Goal: Information Seeking & Learning: Learn about a topic

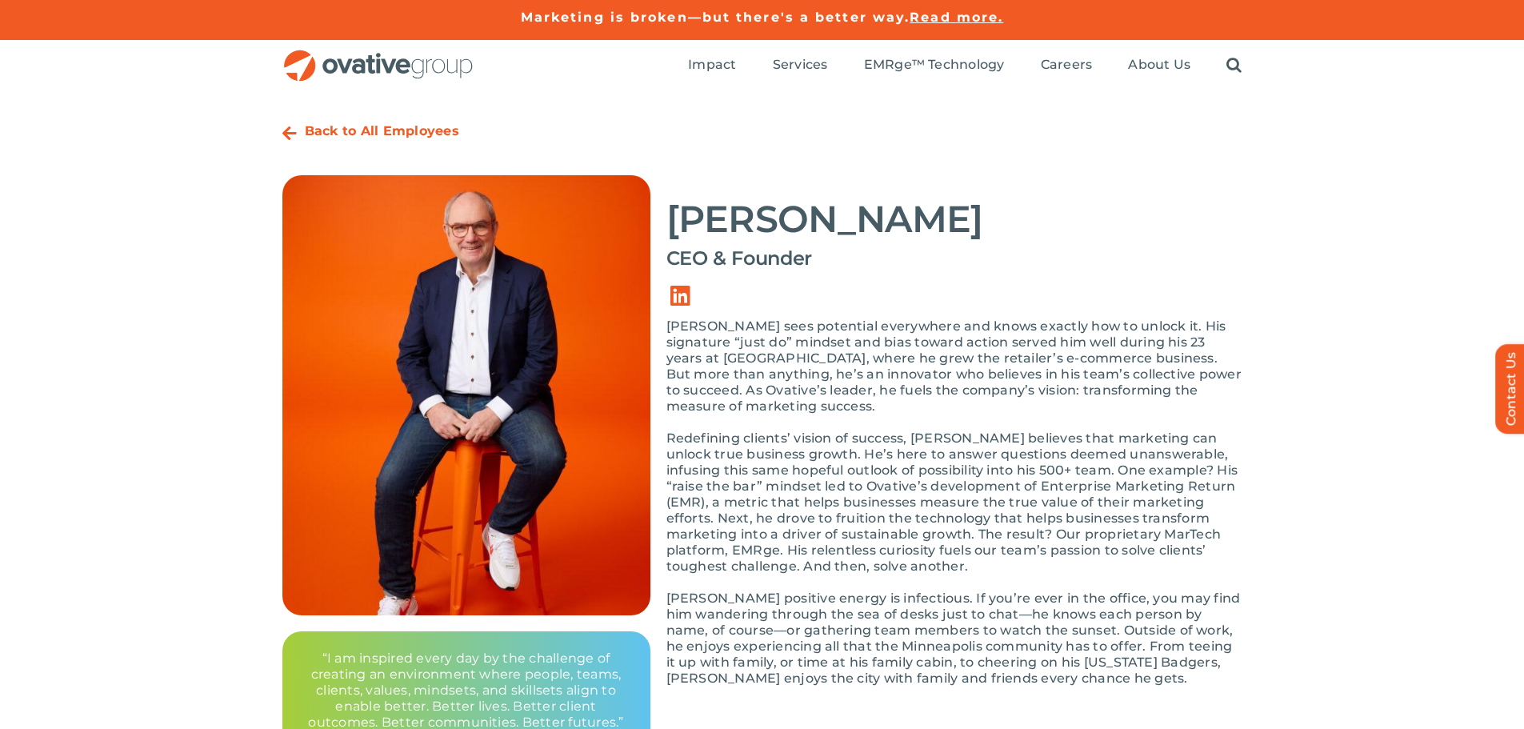
click at [372, 69] on img "OG_Full_horizontal_RGB" at bounding box center [378, 66] width 192 height 33
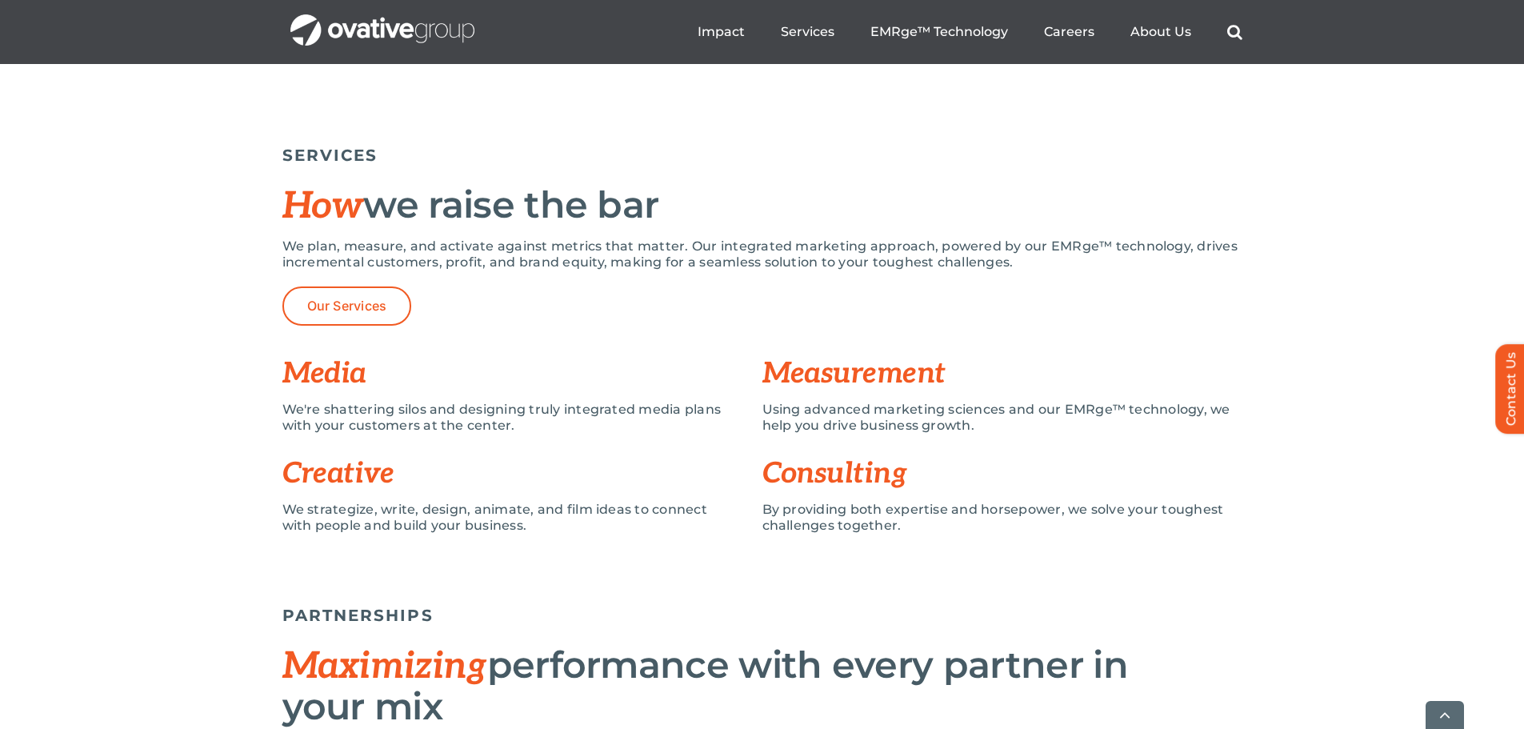
scroll to position [1040, 0]
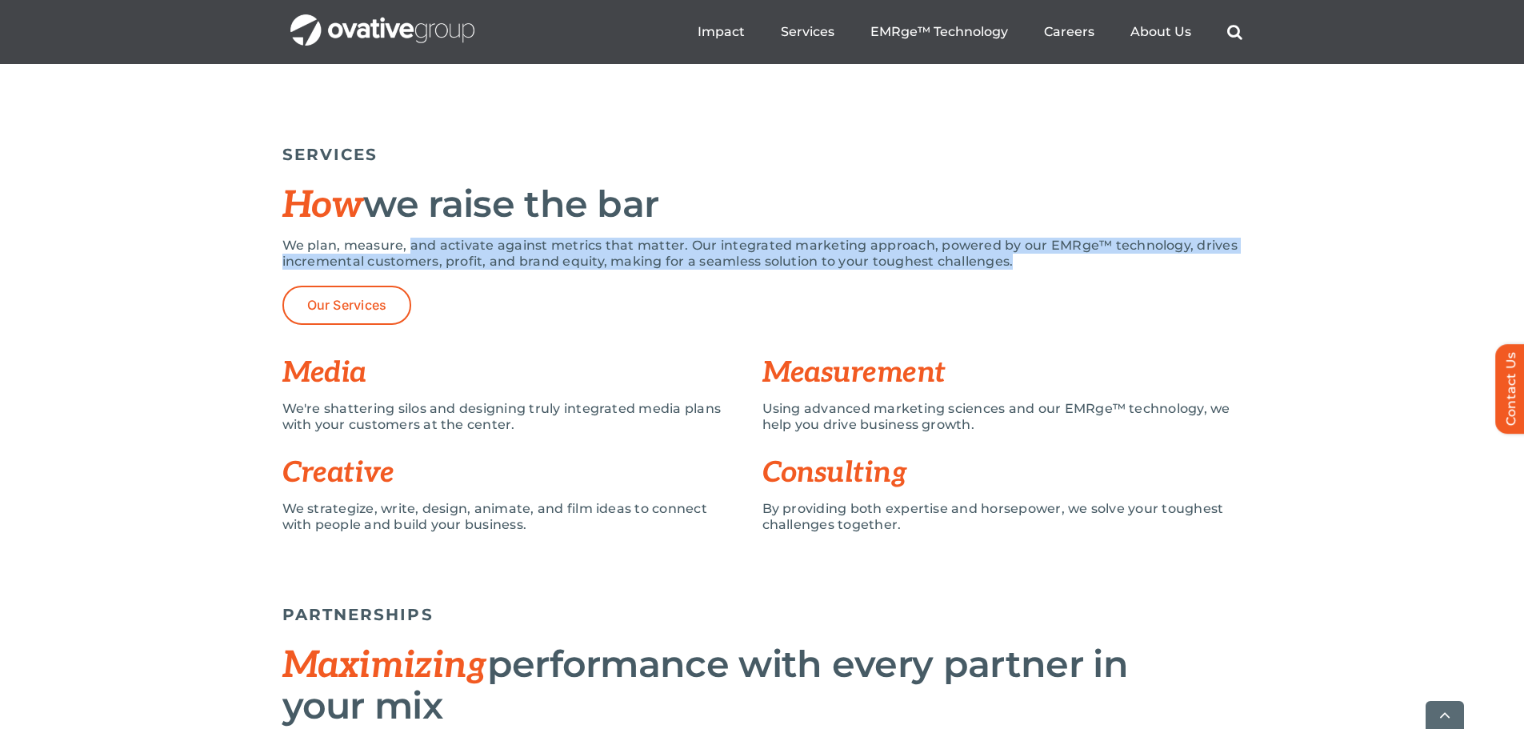
drag, startPoint x: 407, startPoint y: 250, endPoint x: 1053, endPoint y: 274, distance: 645.9
click at [1053, 274] on div "We plan, measure, and activate against metrics that matter. Our integrated mark…" at bounding box center [762, 262] width 960 height 48
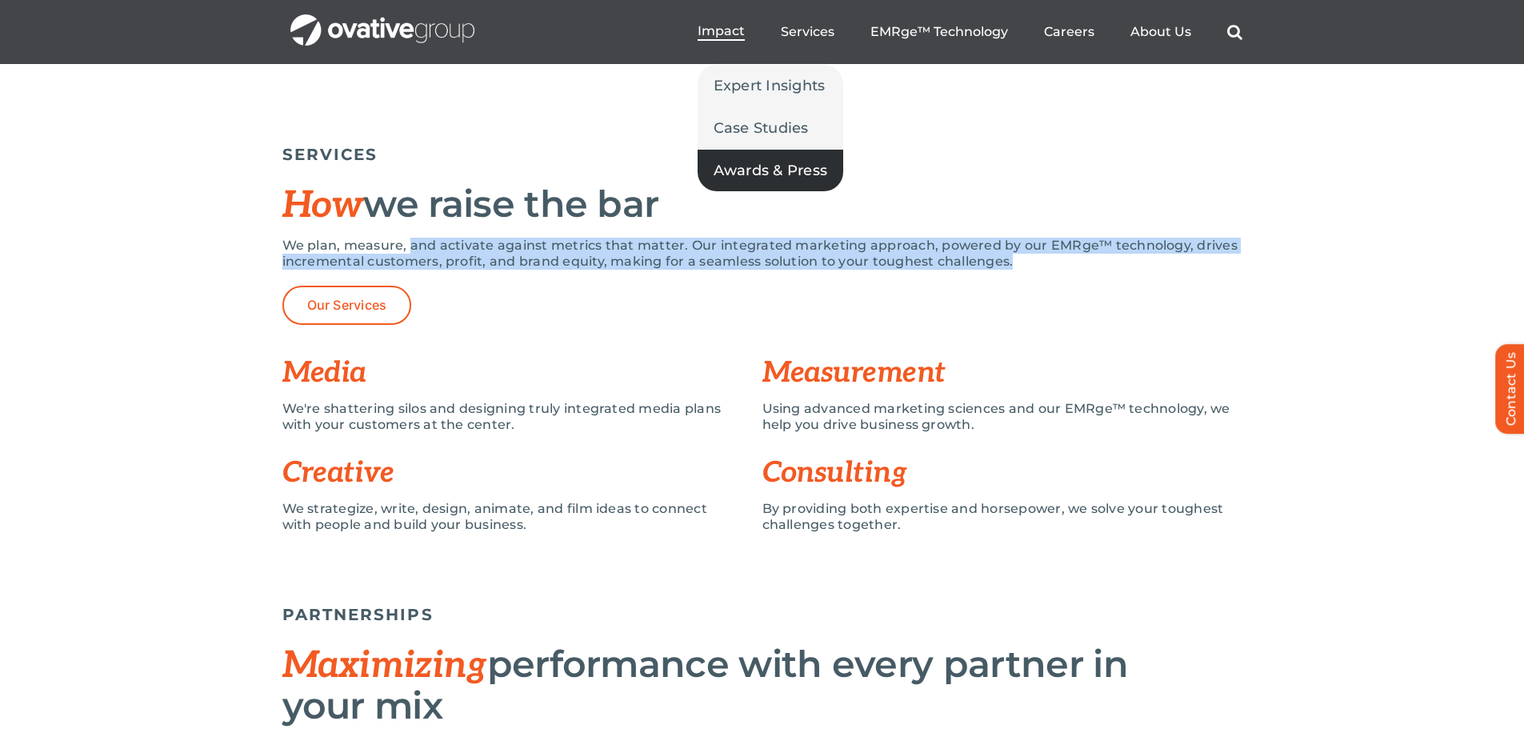
click at [753, 161] on span "Awards & Press" at bounding box center [770, 170] width 114 height 22
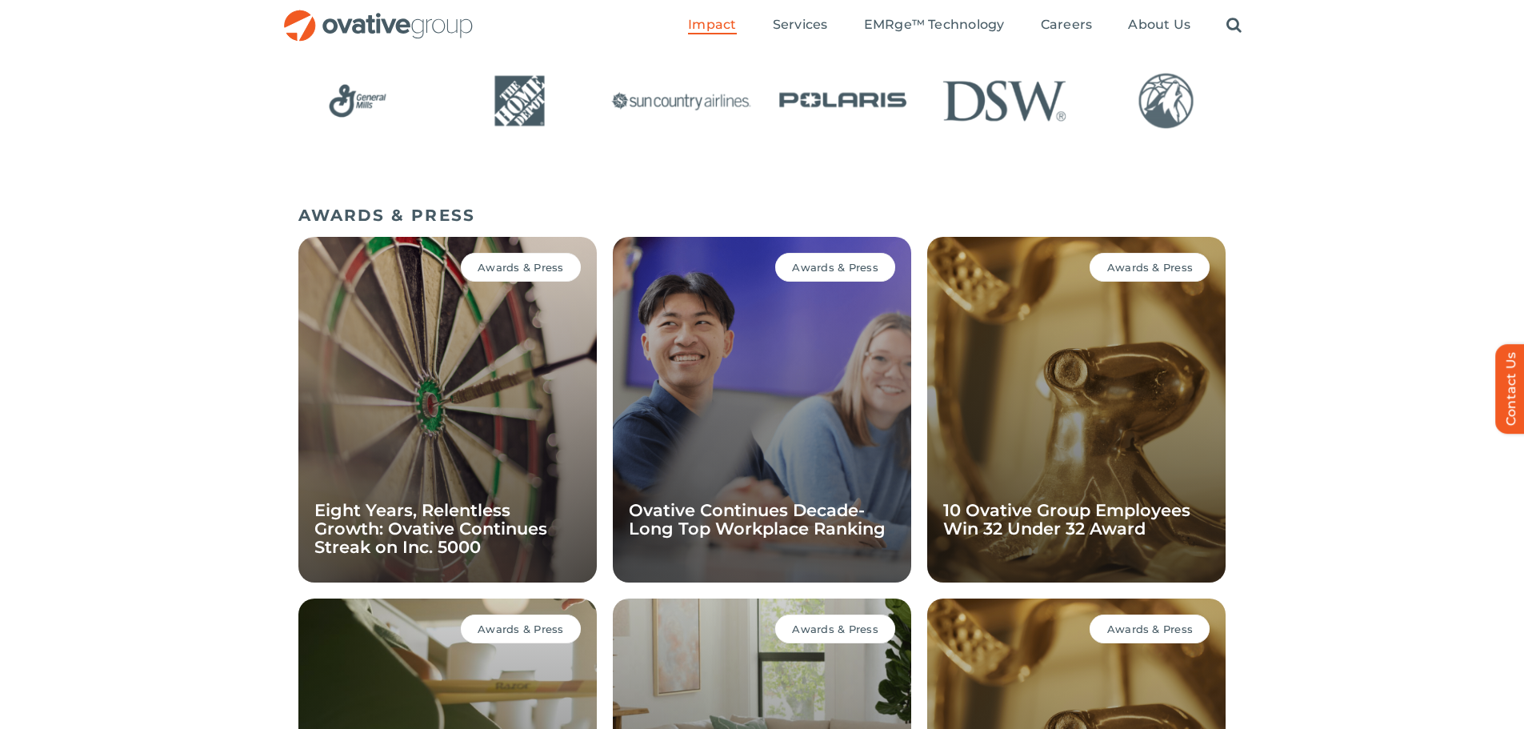
scroll to position [942, 0]
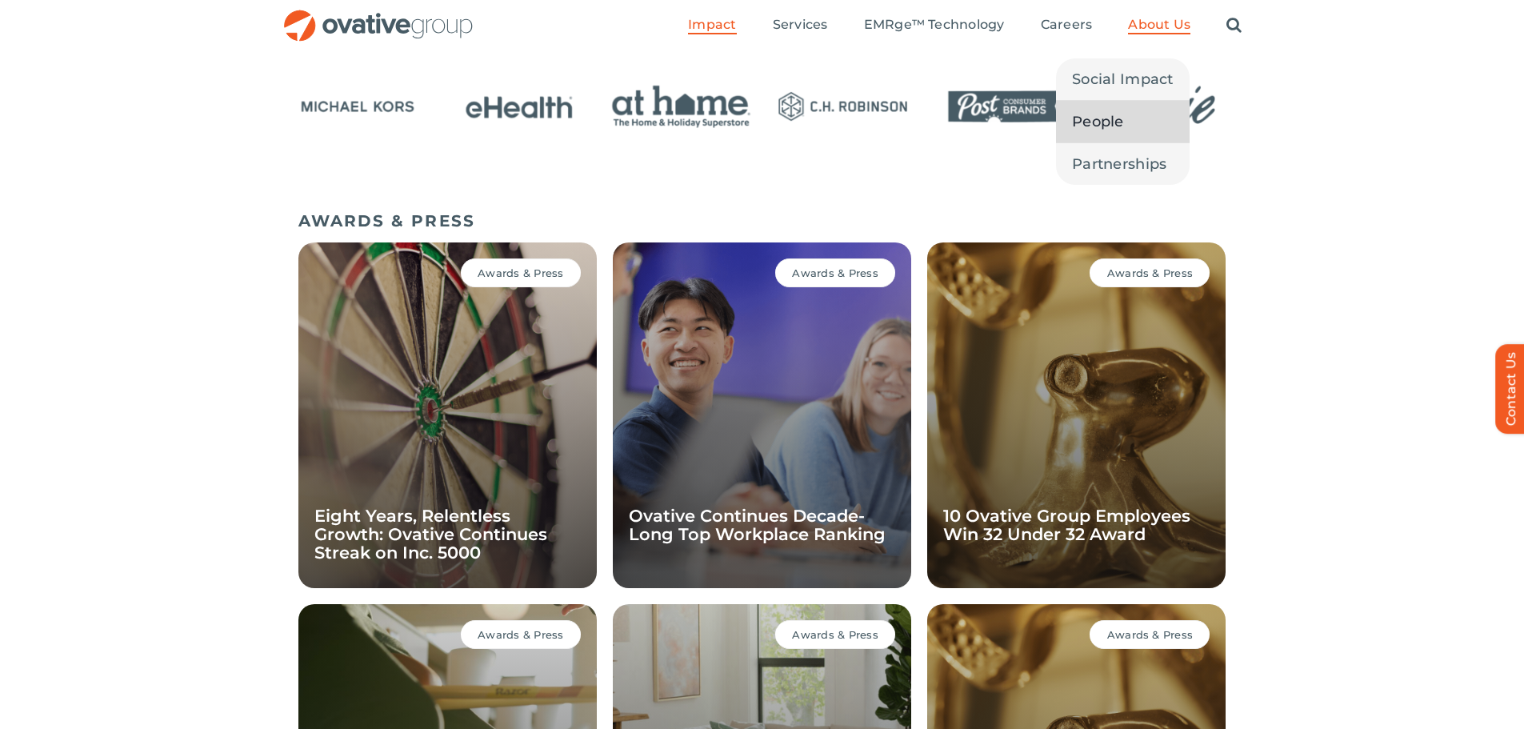
click at [1103, 121] on span "People" at bounding box center [1098, 121] width 52 height 22
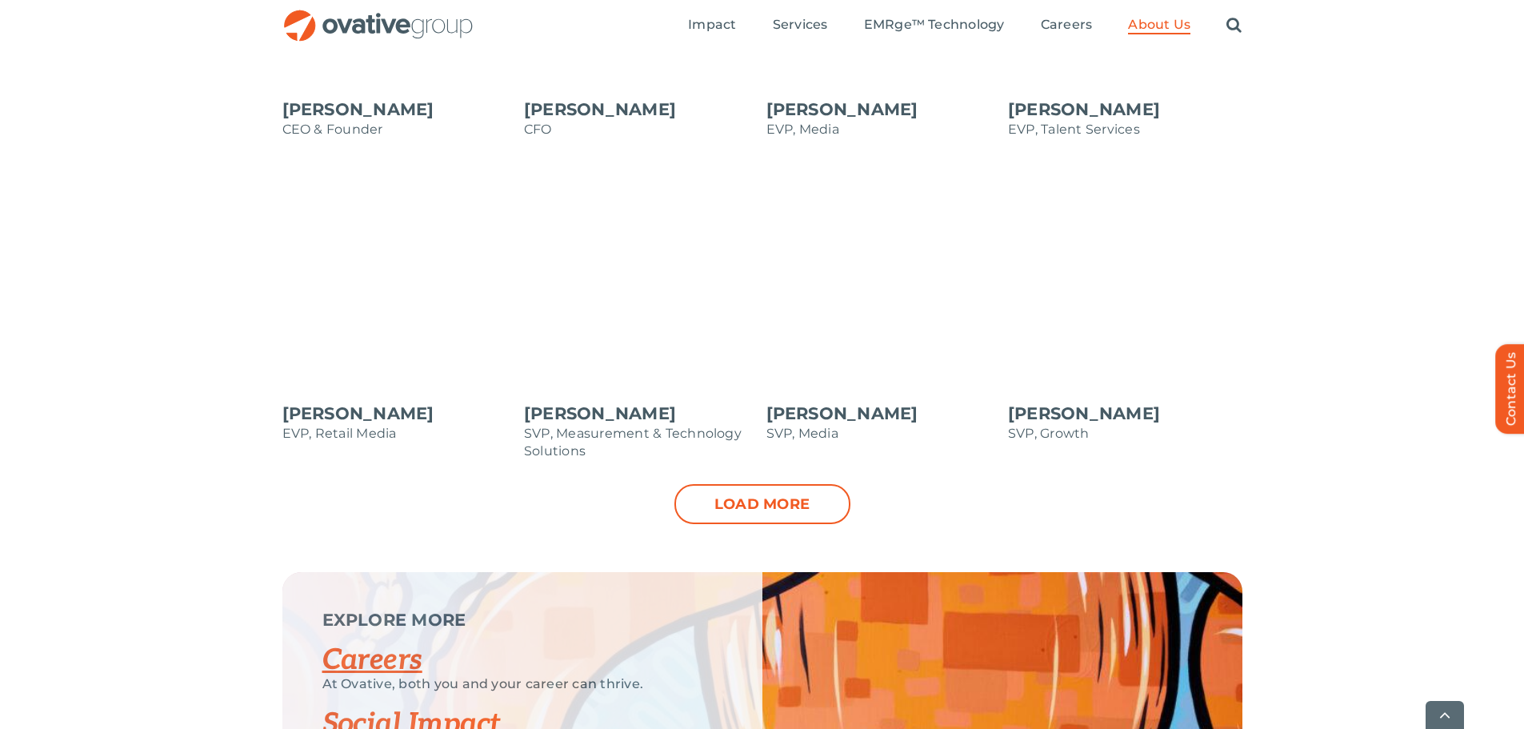
scroll to position [1600, 0]
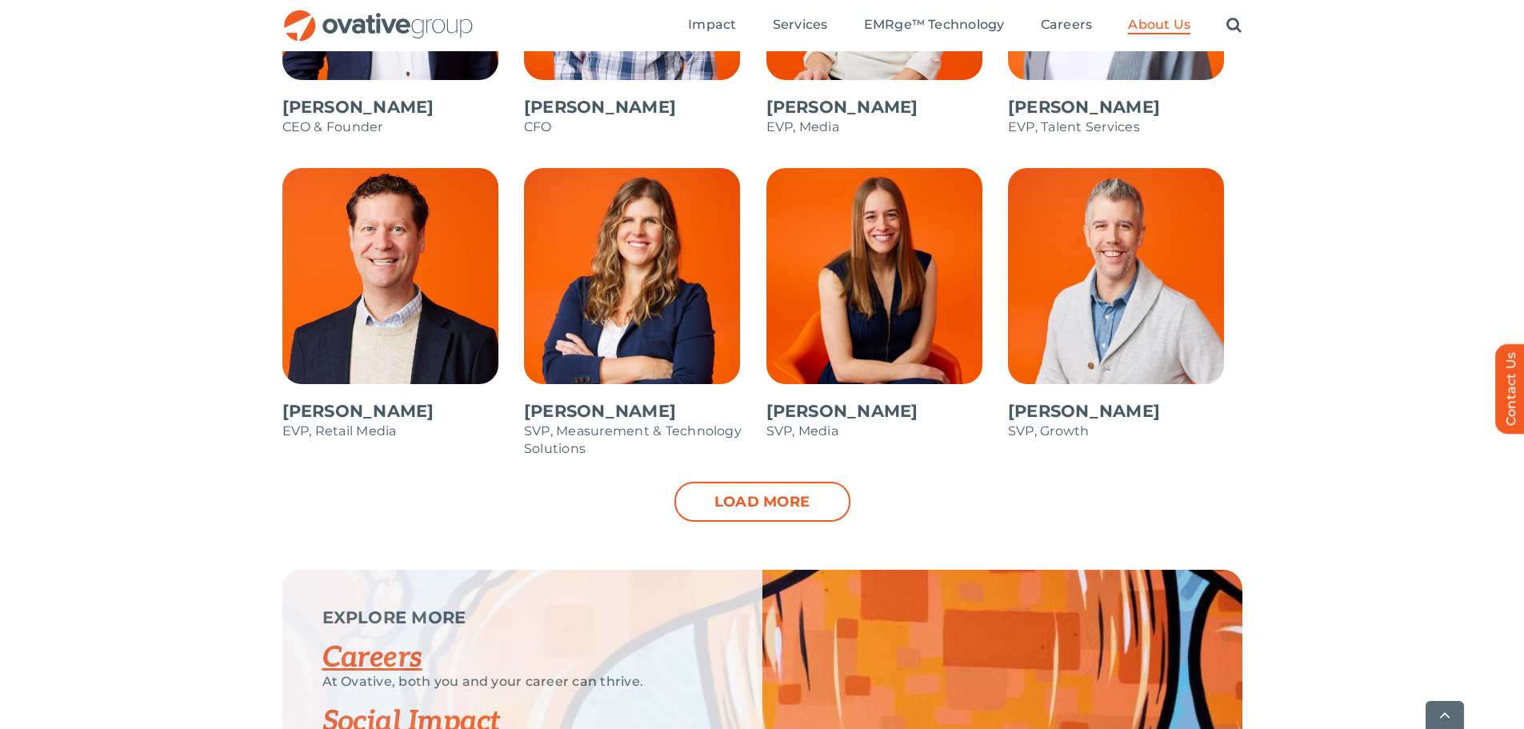
click at [762, 505] on link "Load more" at bounding box center [762, 502] width 176 height 40
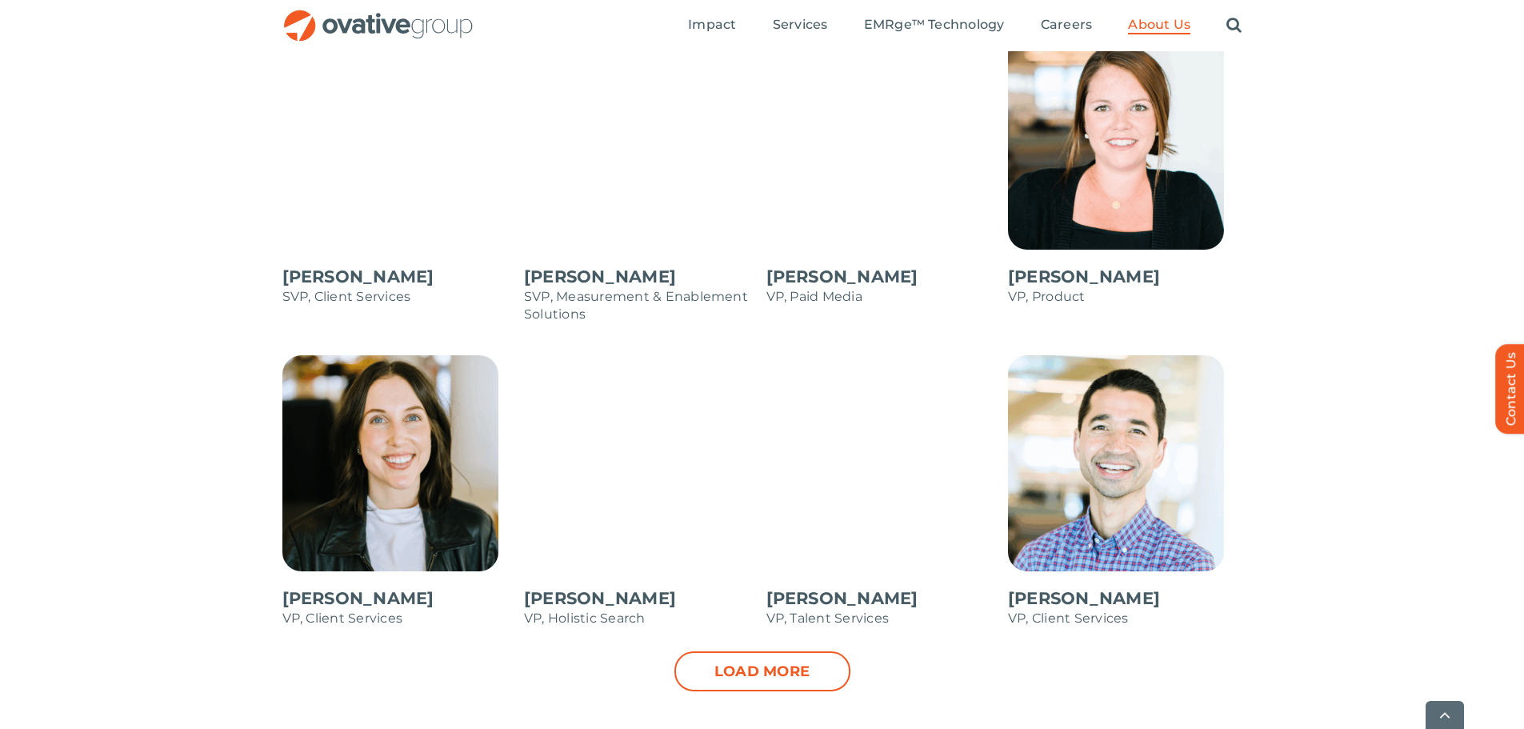
scroll to position [2080, 0]
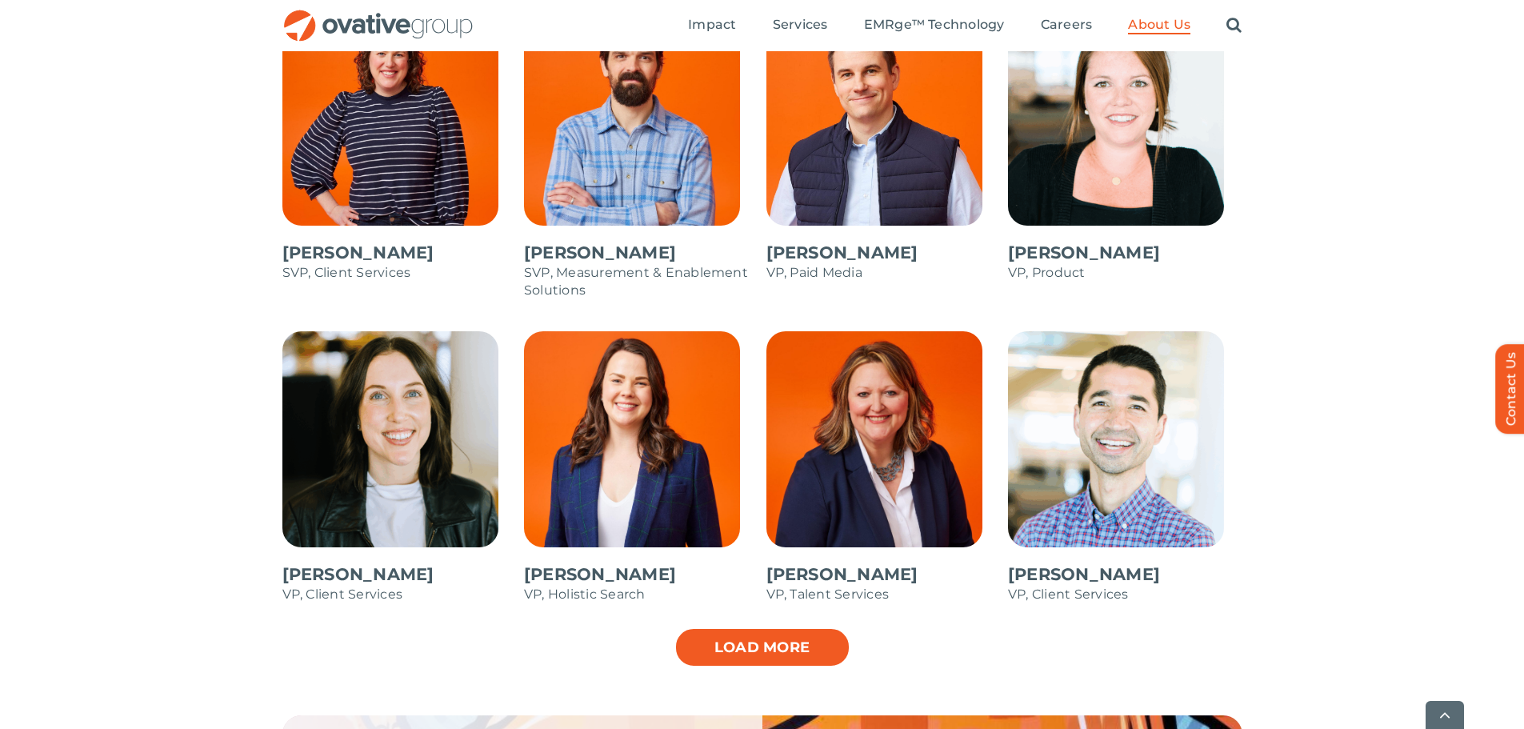
click at [793, 637] on link "Load more" at bounding box center [762, 647] width 176 height 40
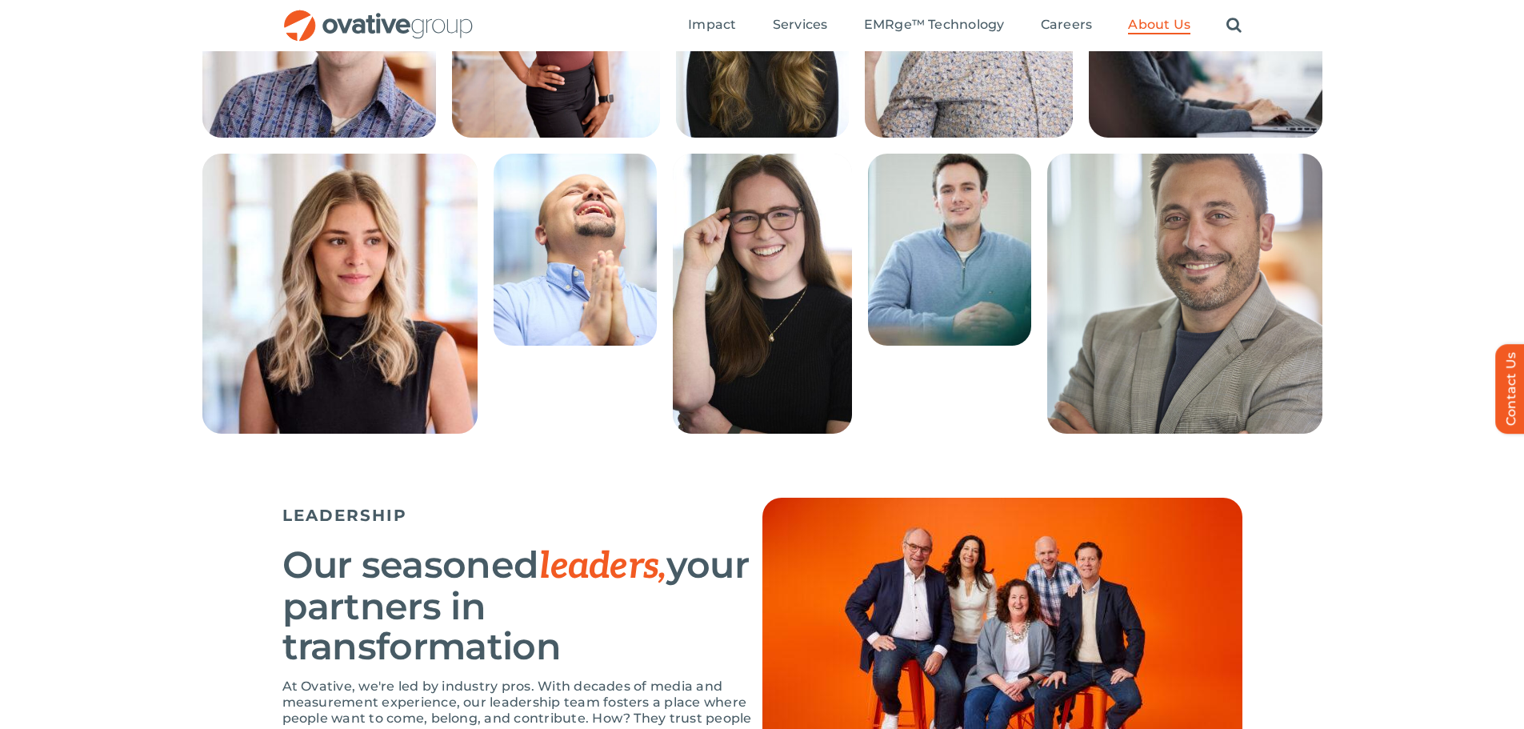
scroll to position [400, 0]
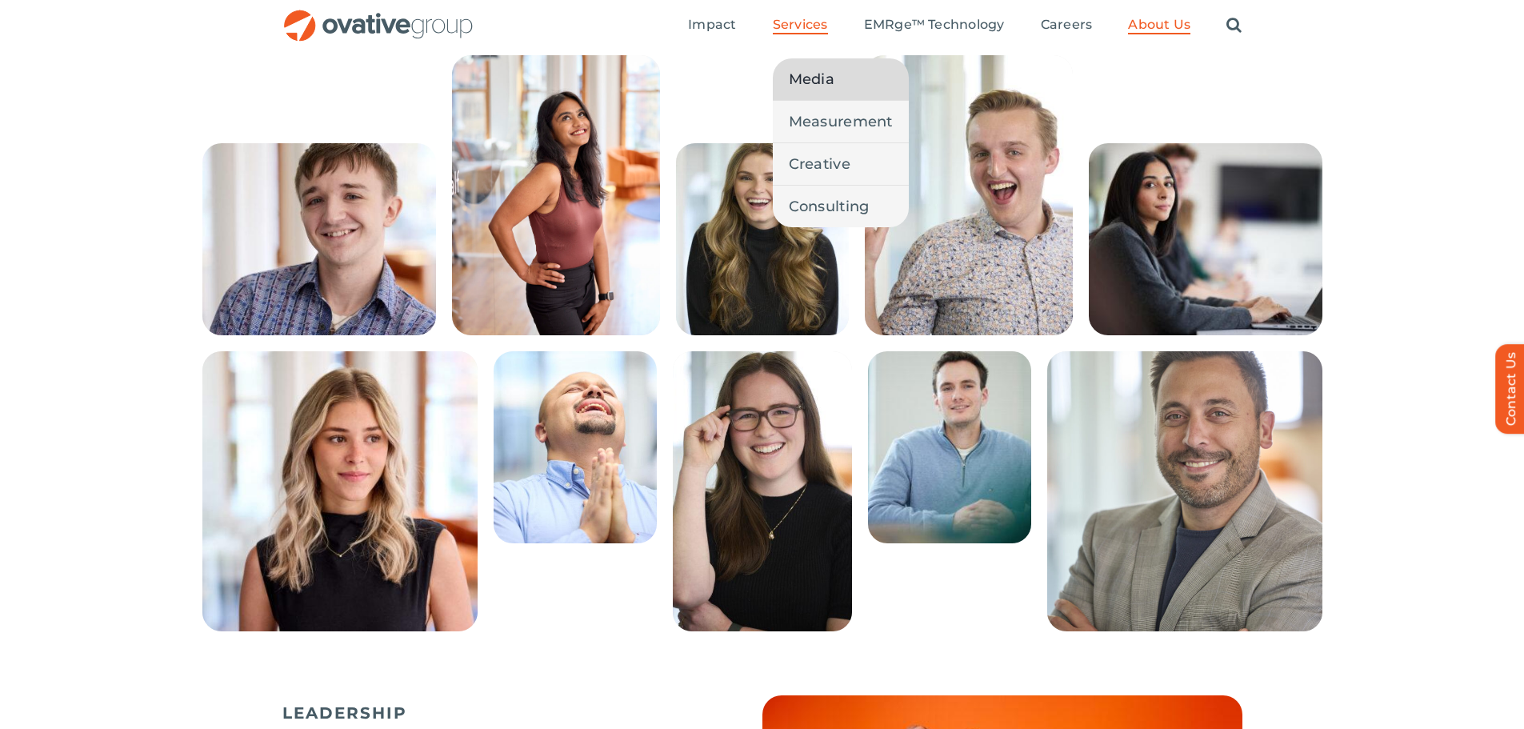
click at [809, 75] on span "Media" at bounding box center [812, 79] width 46 height 22
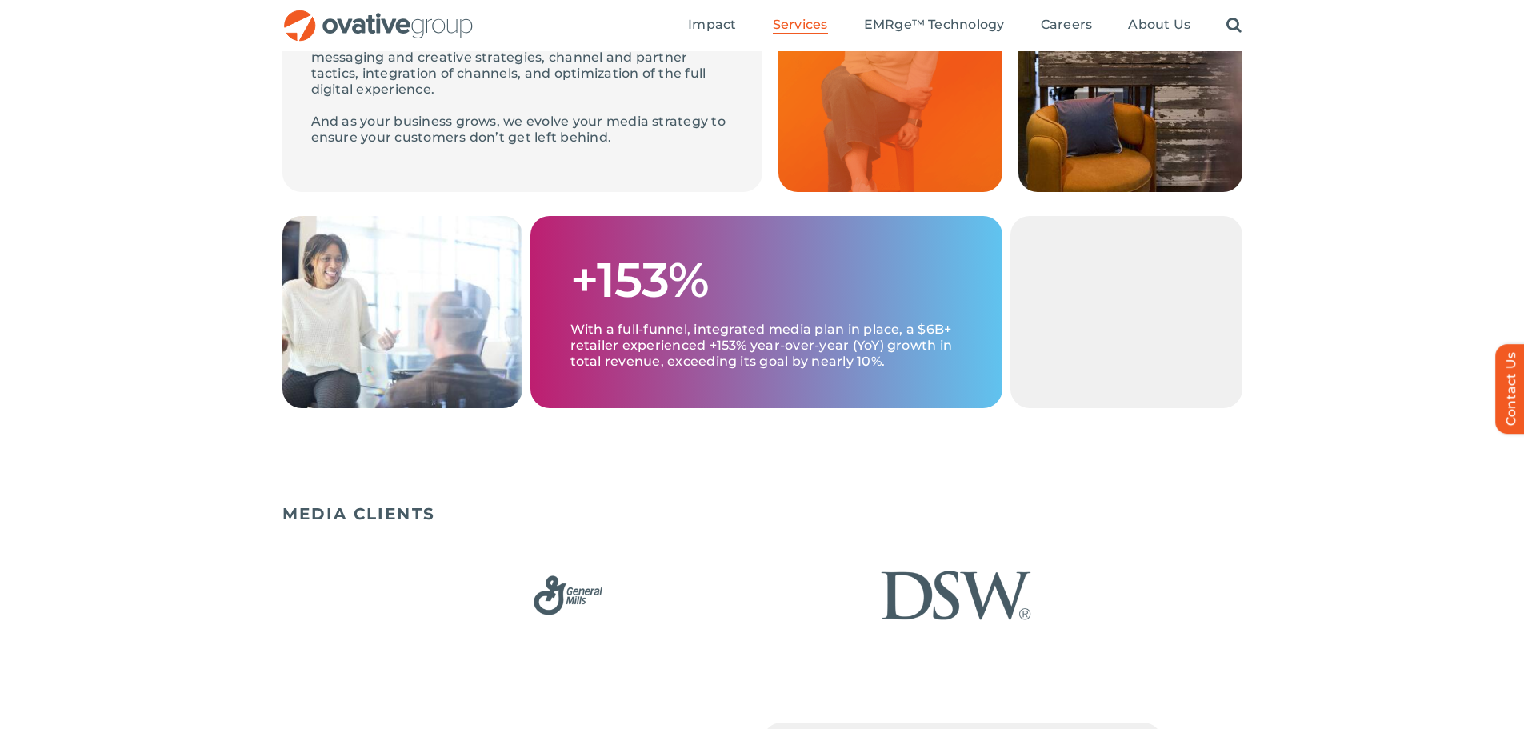
scroll to position [640, 0]
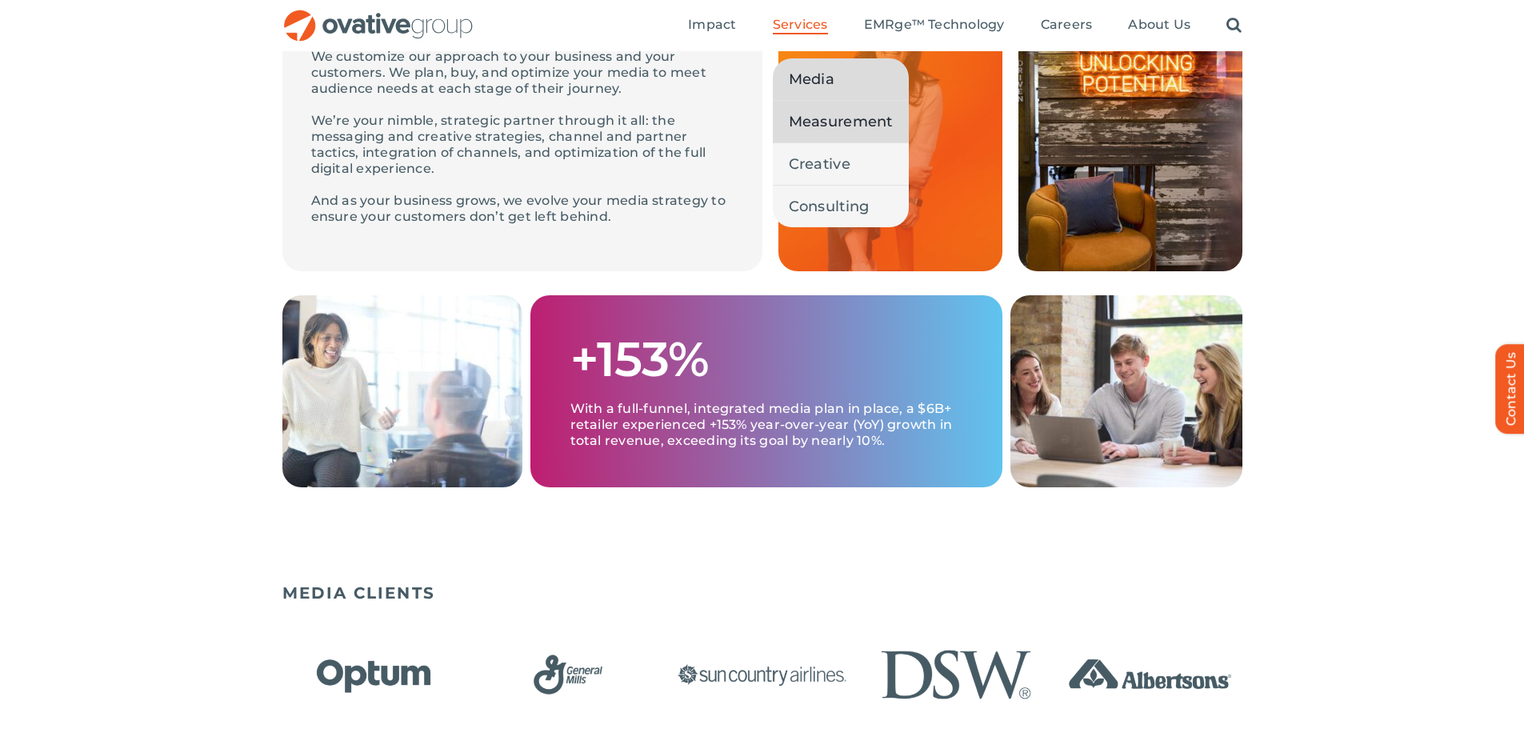
click at [802, 116] on span "Measurement" at bounding box center [841, 121] width 104 height 22
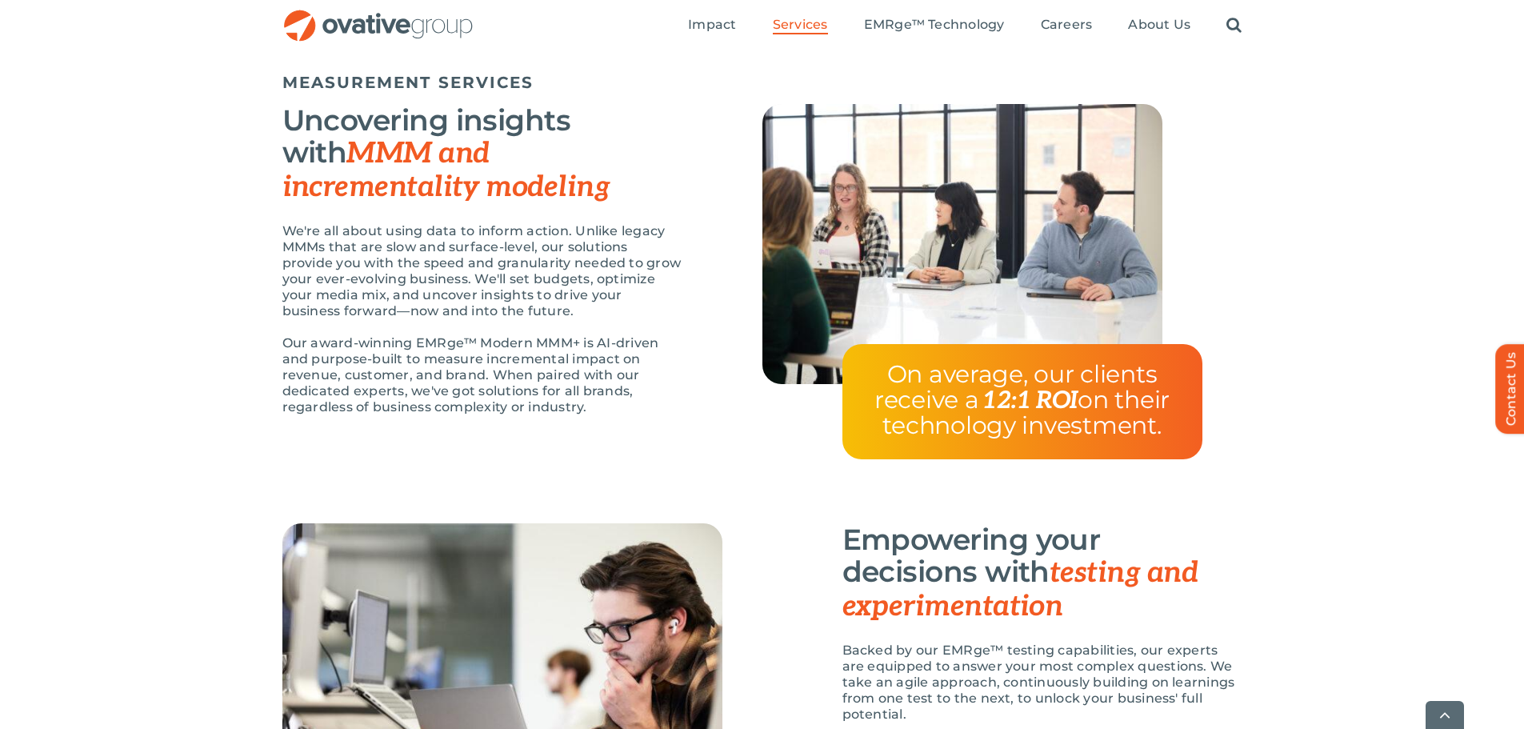
scroll to position [1440, 0]
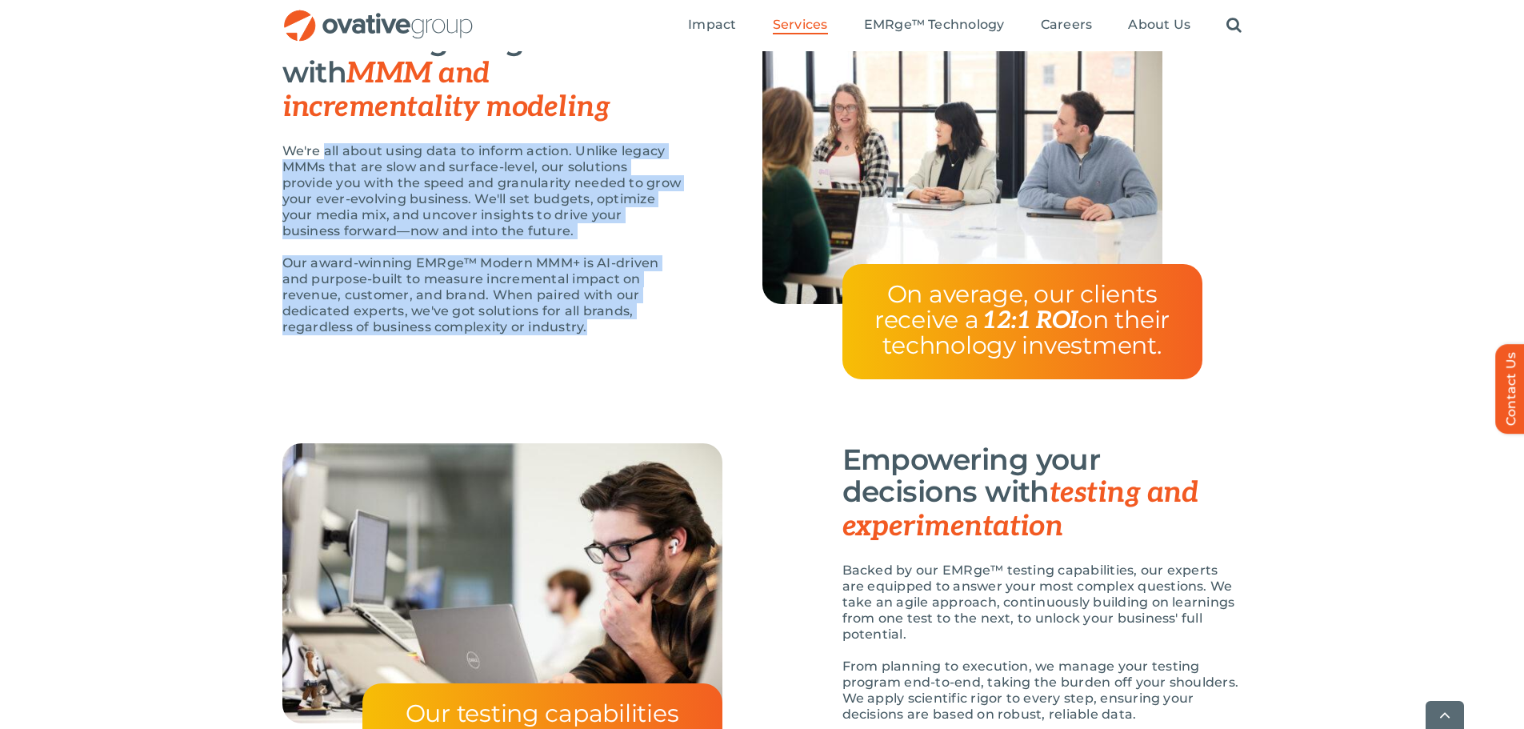
drag, startPoint x: 322, startPoint y: 149, endPoint x: 607, endPoint y: 335, distance: 340.3
click at [607, 335] on div "We're all about using data to inform action. Unlike legacy MMMs that are slow a…" at bounding box center [482, 247] width 400 height 208
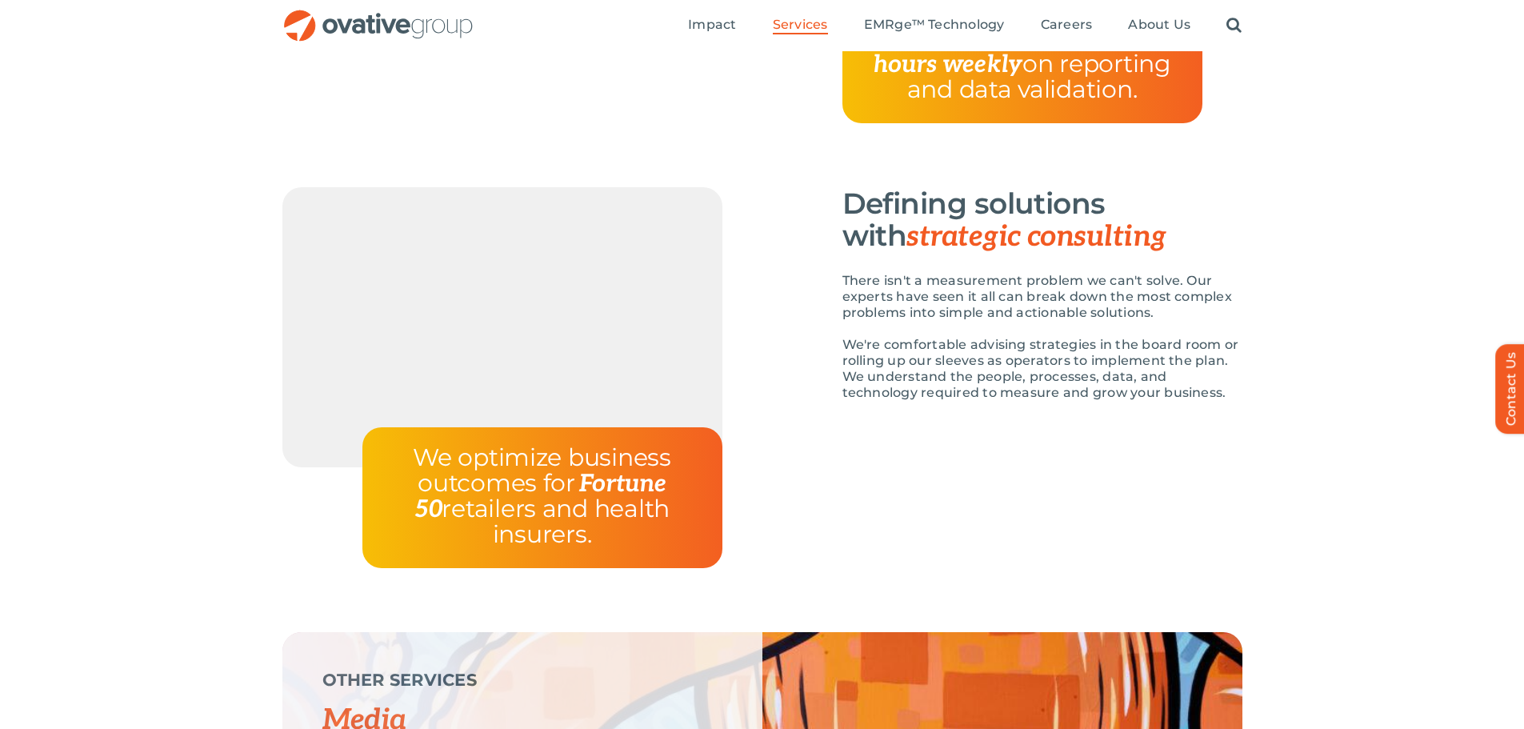
scroll to position [2080, 0]
